Goal: Information Seeking & Learning: Learn about a topic

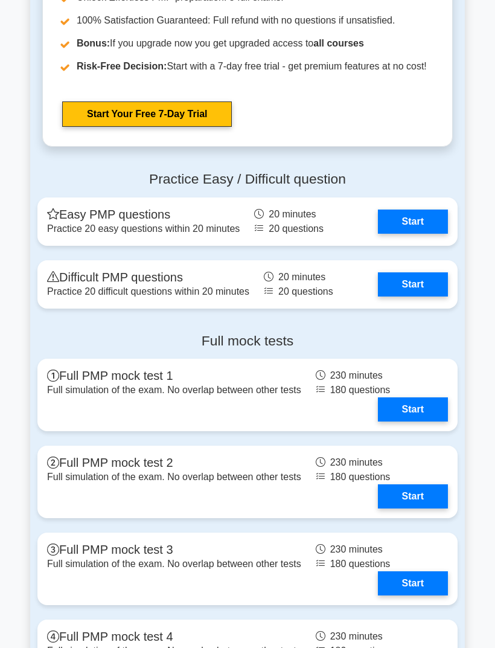
scroll to position [3512, 0]
click at [417, 234] on link "Start" at bounding box center [413, 222] width 70 height 24
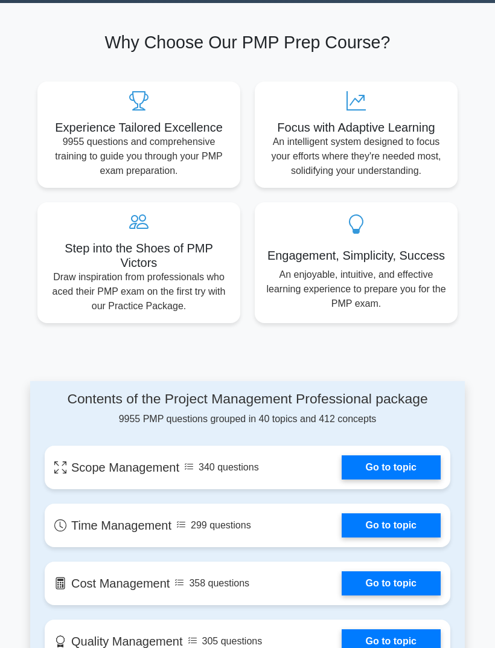
scroll to position [0, 0]
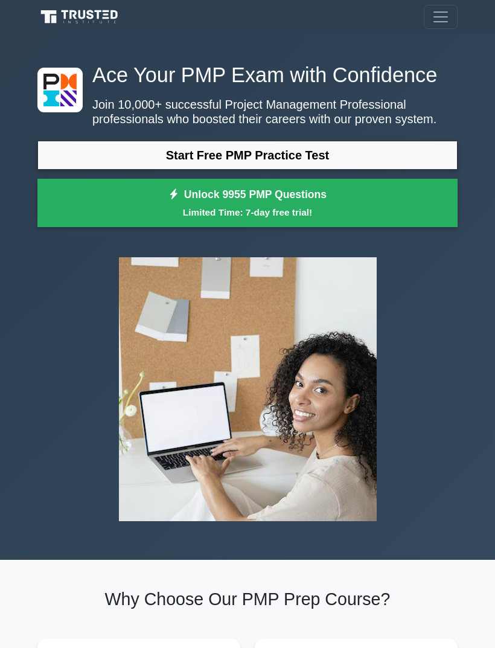
click at [447, 22] on span "Toggle navigation" at bounding box center [441, 17] width 18 height 18
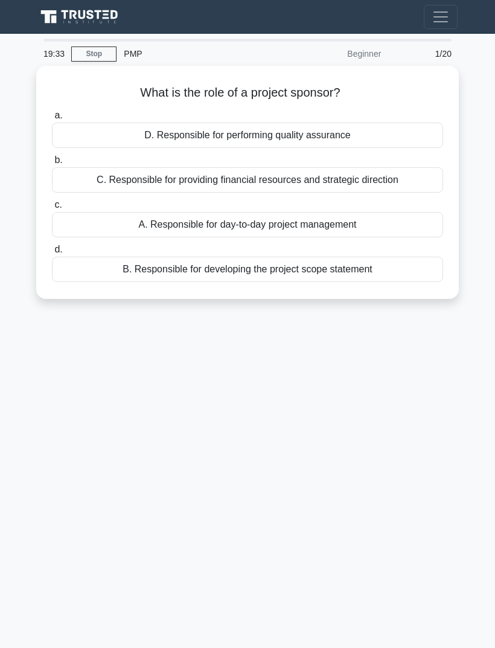
click at [426, 373] on div "19:33 Stop PMP Beginner 1/20 What is the role of a project sponsor? .spinner_0X…" at bounding box center [247, 341] width 435 height 604
click at [450, 16] on button "Toggle navigation" at bounding box center [441, 17] width 34 height 24
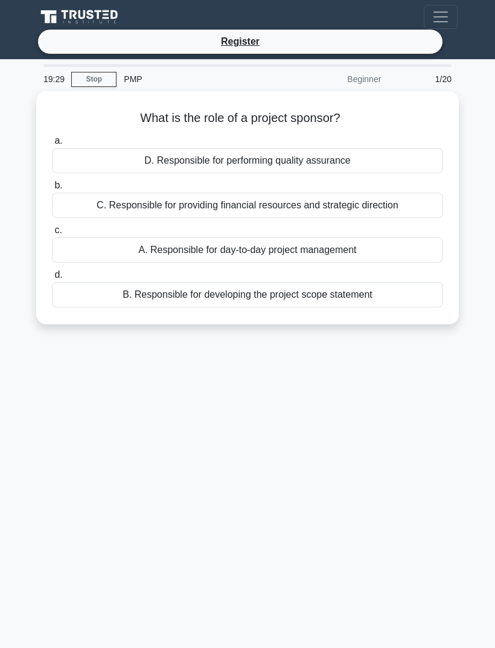
click at [470, 71] on main "19:29 Stop PMP Beginner 1/20 What is the role of a project sponsor? .spinner_0X…" at bounding box center [247, 365] width 495 height 613
click at [423, 405] on div "19:28 Stop PMP Beginner 1/20 What is the role of a project sponsor? .spinner_0X…" at bounding box center [247, 366] width 435 height 604
click at [389, 292] on div "B. Responsible for developing the project scope statement" at bounding box center [247, 294] width 391 height 25
click at [52, 279] on input "d. B. Responsible for developing the project scope statement" at bounding box center [52, 275] width 0 height 8
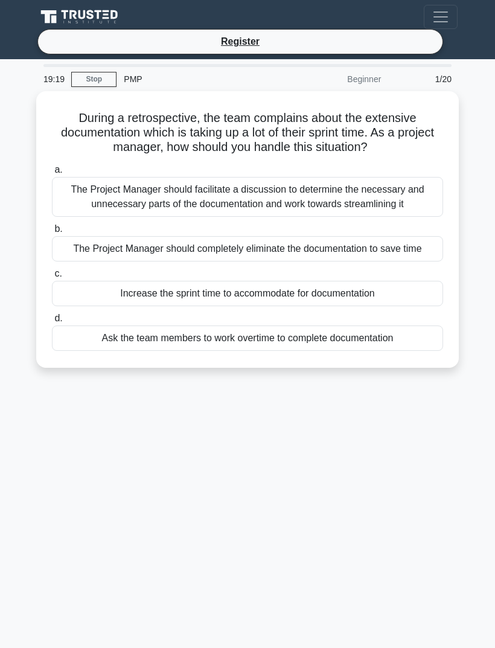
click at [380, 293] on label "c. Increase the sprint time to accommodate for documentation" at bounding box center [247, 286] width 391 height 40
click at [52, 278] on input "c. Increase the sprint time to accommodate for documentation" at bounding box center [52, 274] width 0 height 8
